Goal: Task Accomplishment & Management: Use online tool/utility

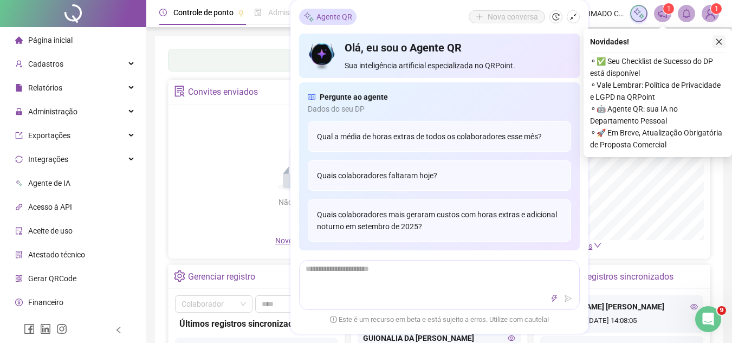
click at [722, 36] on button "button" at bounding box center [718, 41] width 13 height 13
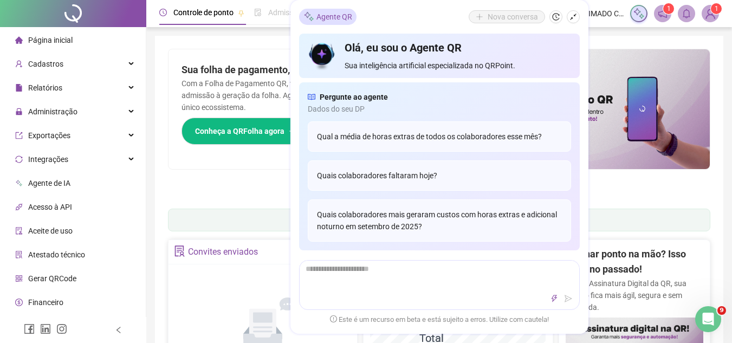
click at [256, 158] on div "Sua folha de pagamento, mais simples do que nunca! Com a Folha de Pagamento QR,…" at bounding box center [303, 109] width 271 height 120
click at [451, 215] on div "Quais colaboradores mais geraram custos com horas extras e adicional noturno em…" at bounding box center [439, 220] width 263 height 42
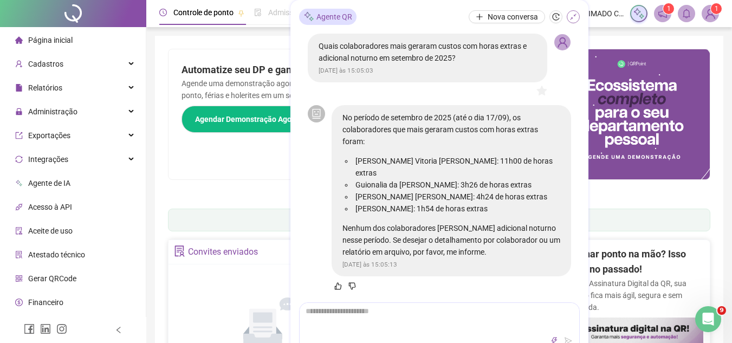
click at [572, 17] on icon "shrink" at bounding box center [573, 17] width 8 height 8
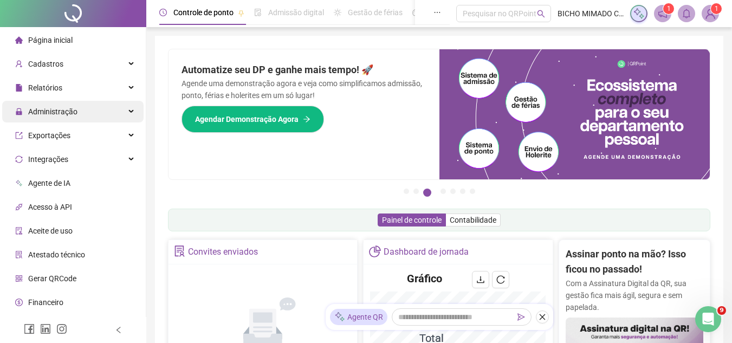
click at [59, 108] on span "Administração" at bounding box center [52, 111] width 49 height 9
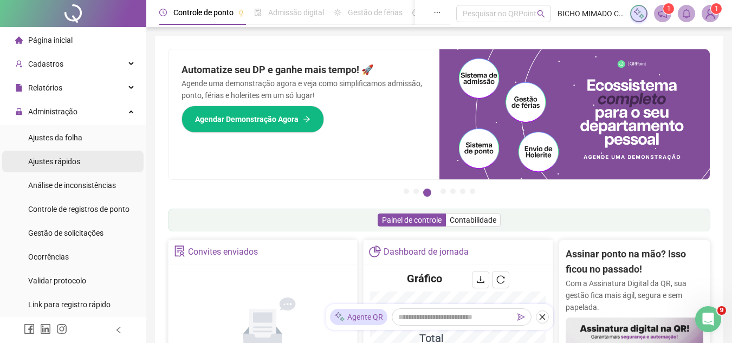
click at [67, 153] on div "Ajustes rápidos" at bounding box center [54, 162] width 52 height 22
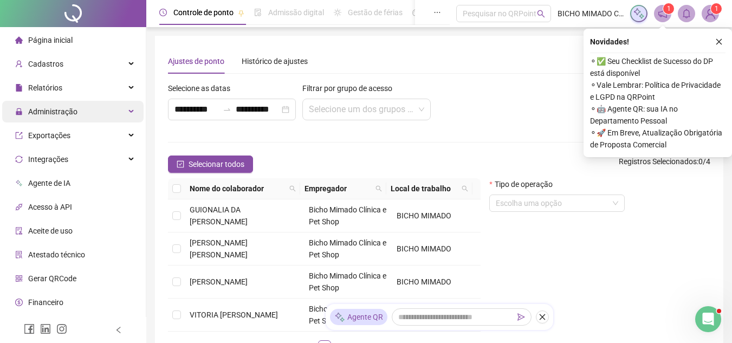
click at [51, 122] on span "Administração" at bounding box center [46, 112] width 62 height 22
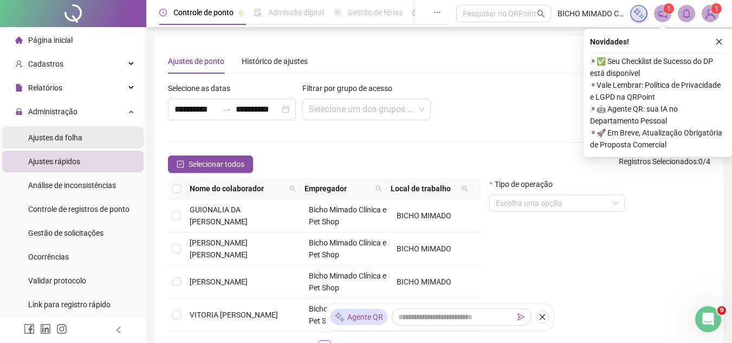
click at [67, 136] on span "Ajustes da folha" at bounding box center [55, 137] width 54 height 9
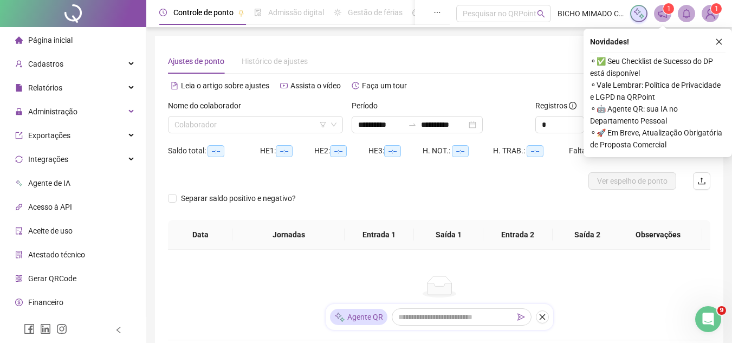
click at [438, 112] on div "Período" at bounding box center [438, 108] width 175 height 16
click at [441, 121] on input "**********" at bounding box center [443, 125] width 45 height 12
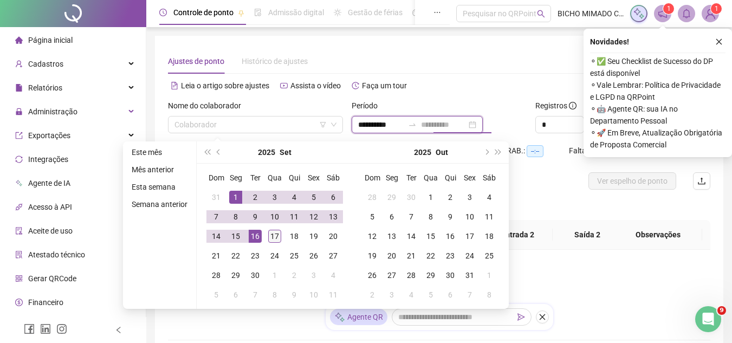
type input "**********"
click at [278, 236] on div "17" at bounding box center [274, 236] width 13 height 13
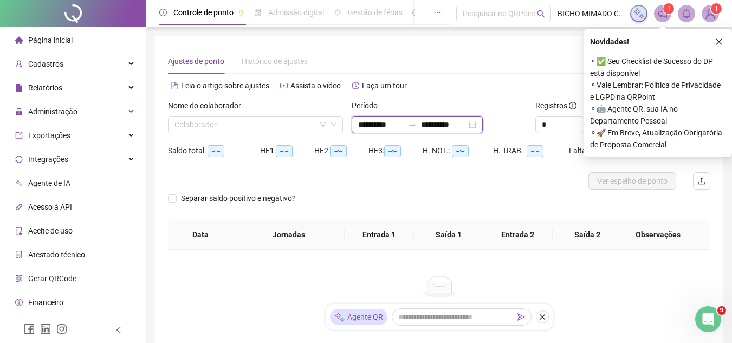
click at [383, 120] on input "**********" at bounding box center [380, 125] width 45 height 12
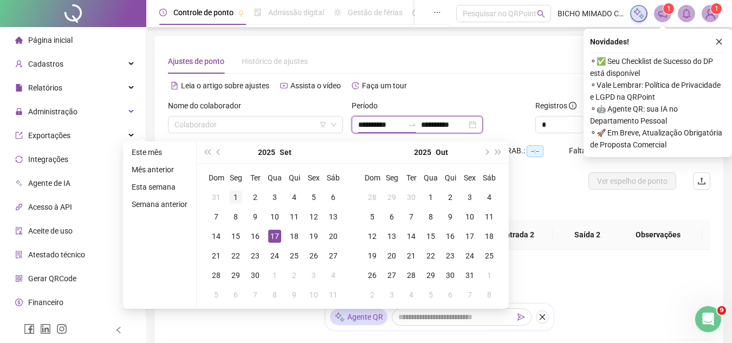
type input "**********"
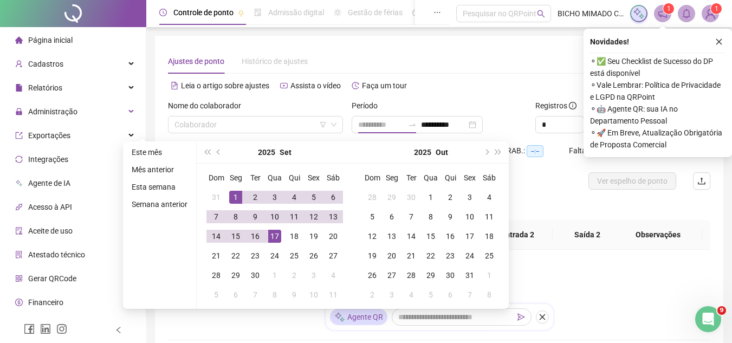
click at [240, 199] on div "1" at bounding box center [235, 197] width 13 height 13
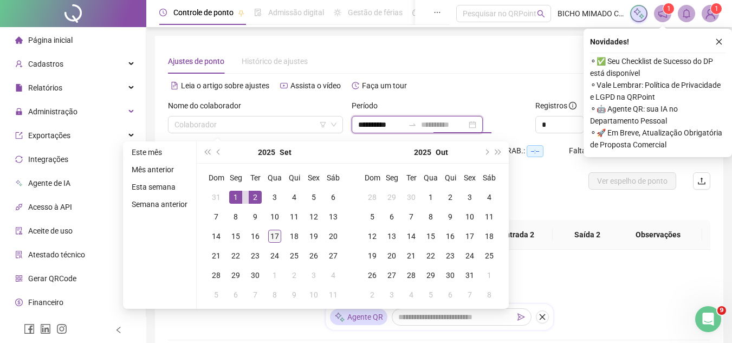
type input "**********"
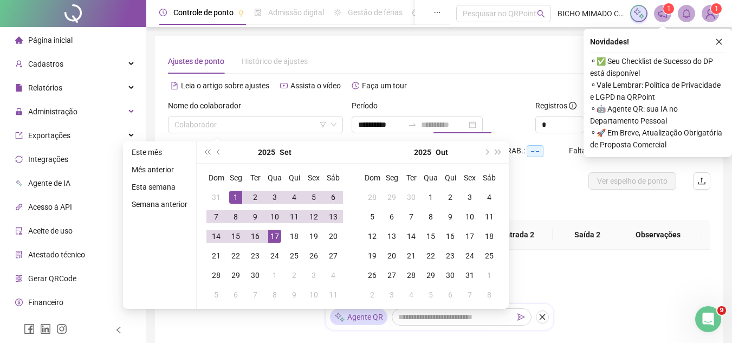
click at [272, 241] on div "17" at bounding box center [274, 236] width 13 height 13
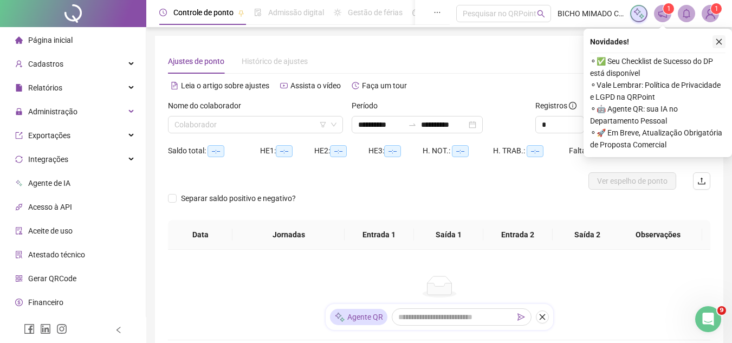
click at [722, 44] on button "button" at bounding box center [718, 41] width 13 height 13
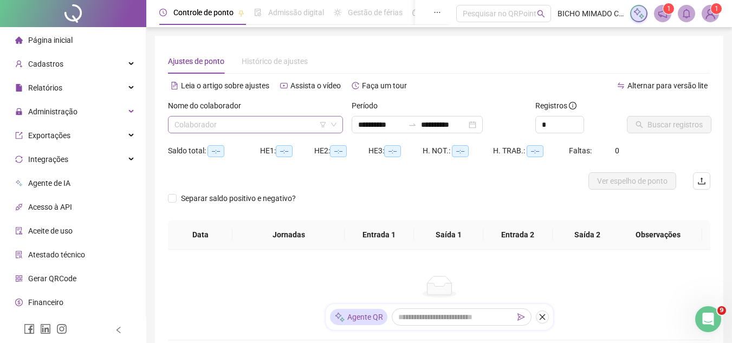
click at [292, 117] on input "search" at bounding box center [250, 124] width 152 height 16
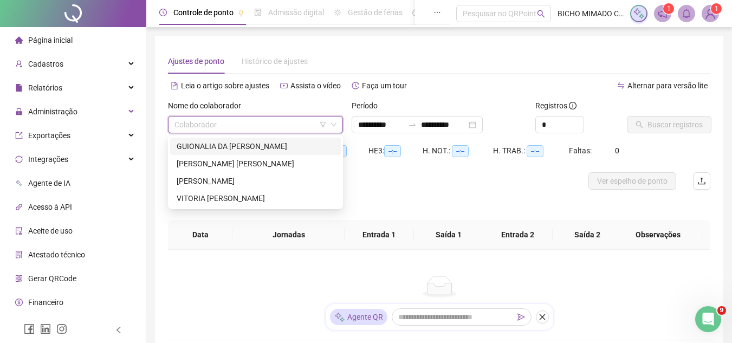
click at [275, 149] on div "GUIONALIA DA [PERSON_NAME]" at bounding box center [256, 146] width 158 height 12
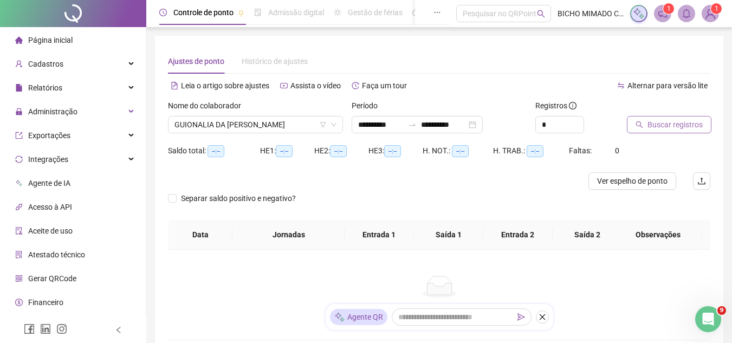
click at [643, 121] on button "Buscar registros" at bounding box center [669, 124] width 84 height 17
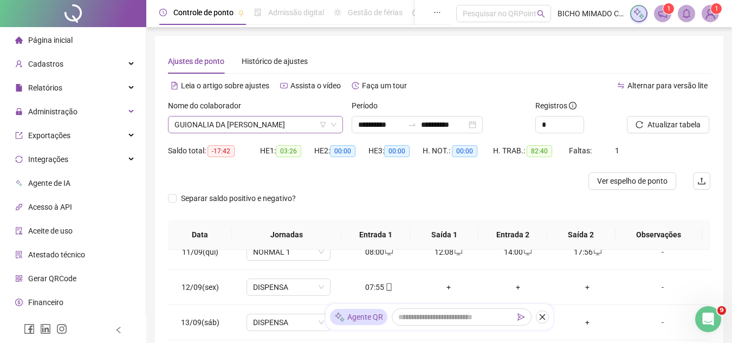
click at [325, 126] on icon "filter" at bounding box center [323, 124] width 6 height 6
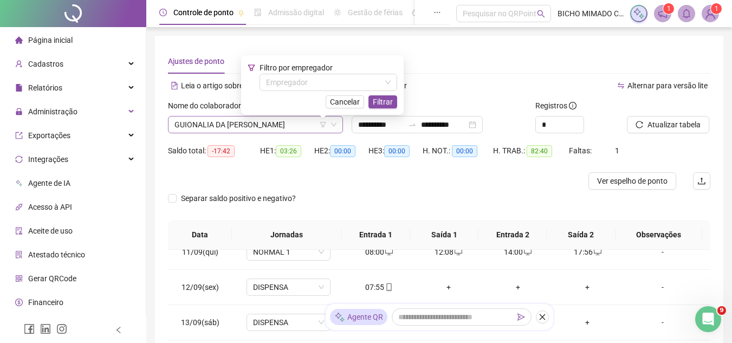
click at [334, 127] on icon "down" at bounding box center [333, 124] width 6 height 6
click at [349, 108] on div "Filtro por empregador Empregador Cancelar Filtrar" at bounding box center [322, 85] width 162 height 60
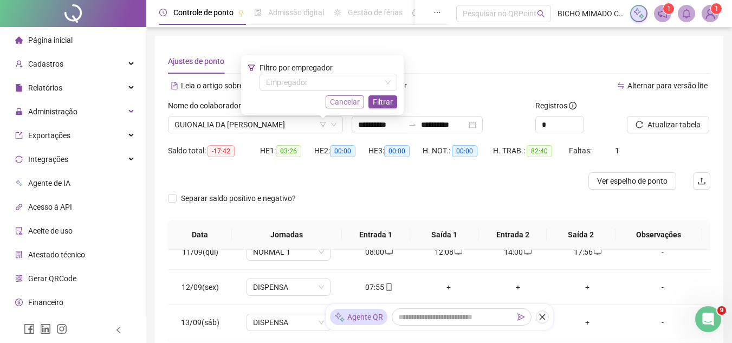
click at [350, 106] on span "Cancelar" at bounding box center [345, 102] width 30 height 12
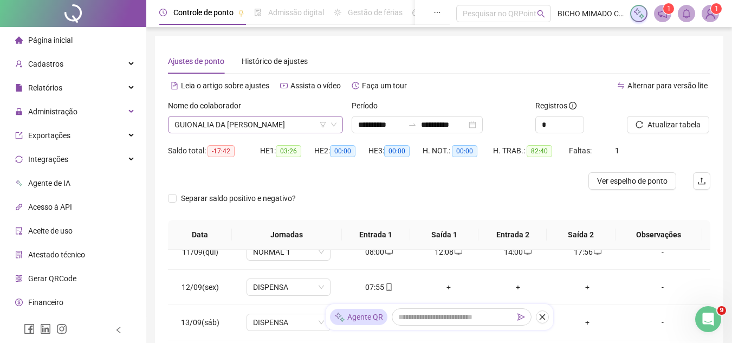
click at [338, 127] on div "GUIONALIA DA [PERSON_NAME]" at bounding box center [255, 124] width 175 height 17
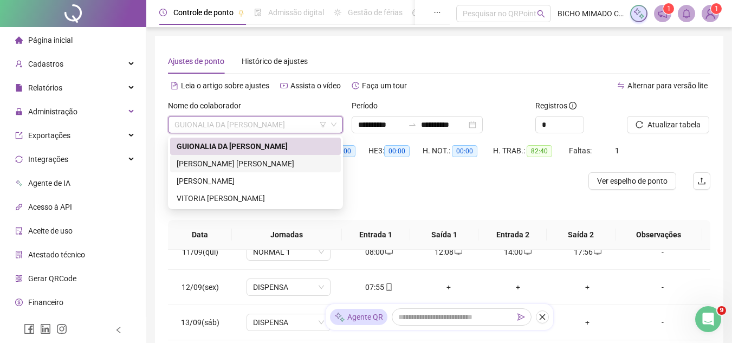
click at [306, 165] on div "[PERSON_NAME] [PERSON_NAME]" at bounding box center [256, 164] width 158 height 12
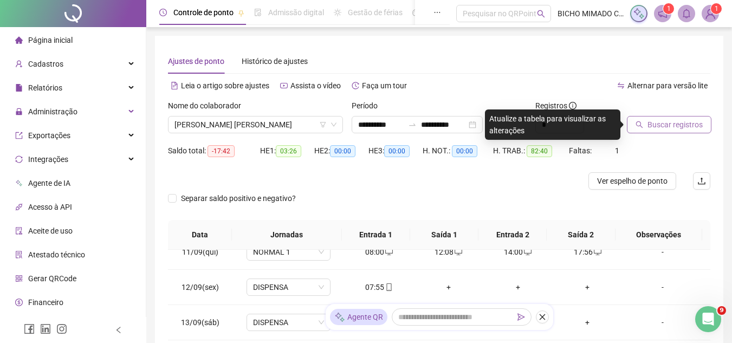
click at [664, 119] on span "Buscar registros" at bounding box center [674, 125] width 55 height 12
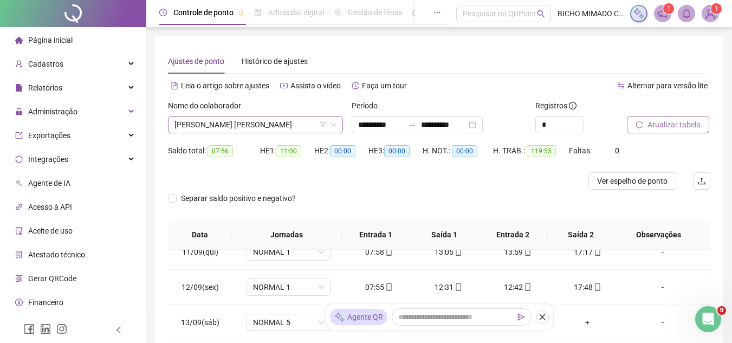
click at [330, 122] on icon "down" at bounding box center [333, 124] width 6 height 6
click at [333, 122] on icon "down" at bounding box center [333, 124] width 6 height 6
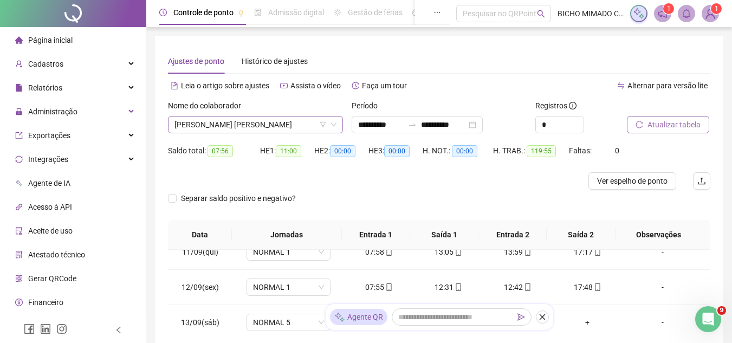
click at [335, 125] on icon "down" at bounding box center [333, 124] width 6 height 6
click at [282, 132] on span "[PERSON_NAME] [PERSON_NAME]" at bounding box center [255, 124] width 162 height 16
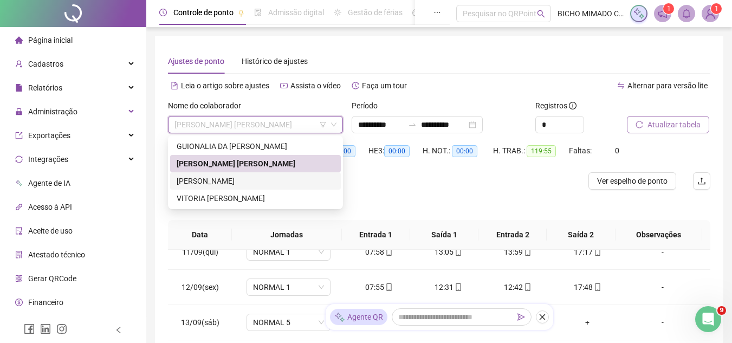
click at [253, 177] on div "[PERSON_NAME] [PERSON_NAME]" at bounding box center [256, 181] width 158 height 12
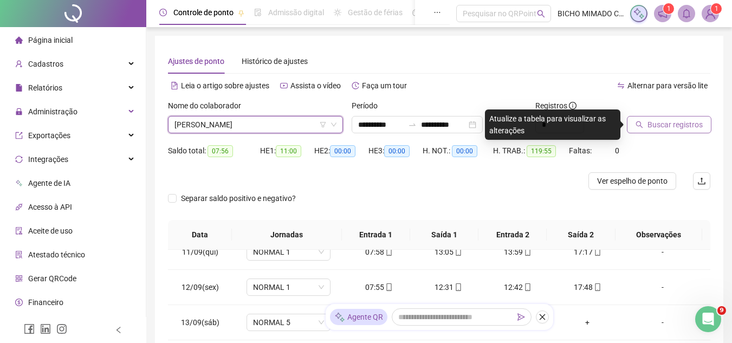
click at [667, 118] on button "Buscar registros" at bounding box center [669, 124] width 84 height 17
